Goal: Entertainment & Leisure: Consume media (video, audio)

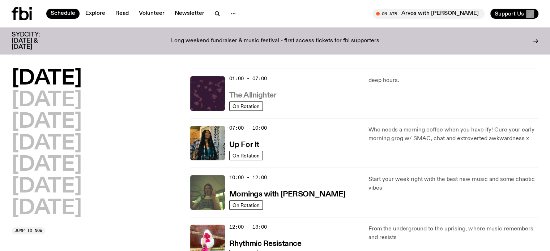
click at [275, 92] on h3 "The Allnighter" at bounding box center [252, 96] width 47 height 8
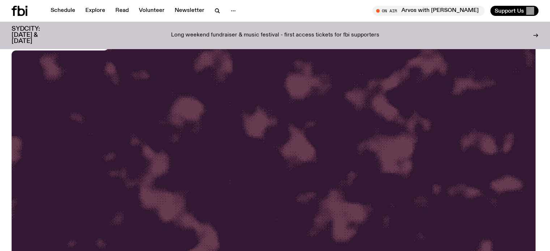
scroll to position [67, 0]
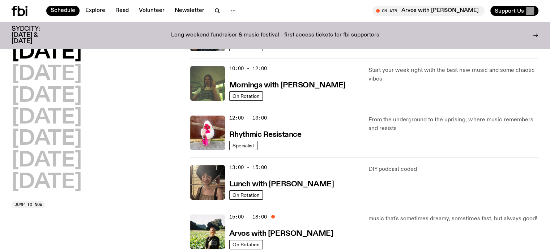
scroll to position [107, 0]
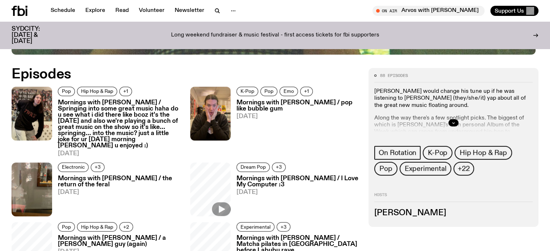
scroll to position [359, 0]
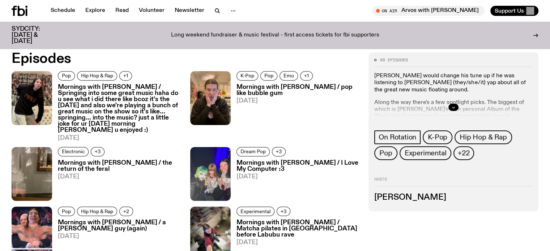
click at [92, 128] on h3 "Mornings with [PERSON_NAME] / Springing into some great music haha do u see wha…" at bounding box center [120, 109] width 124 height 50
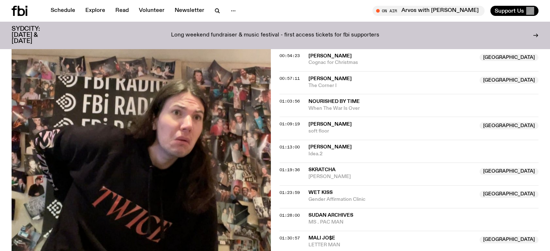
scroll to position [757, 0]
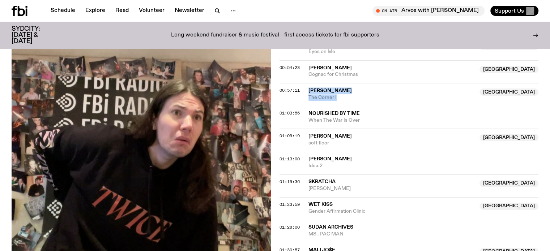
drag, startPoint x: 340, startPoint y: 95, endPoint x: 304, endPoint y: 87, distance: 37.1
click at [304, 106] on div "00:57:11 [PERSON_NAME] Australia [GEOGRAPHIC_DATA] I [GEOGRAPHIC_DATA]" at bounding box center [409, 117] width 259 height 23
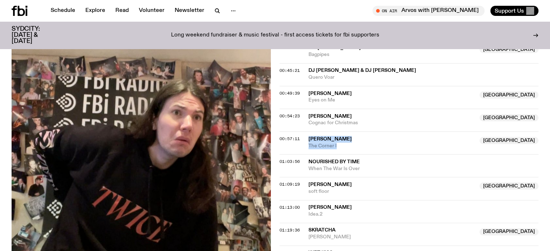
scroll to position [721, 0]
